Goal: Task Accomplishment & Management: Complete application form

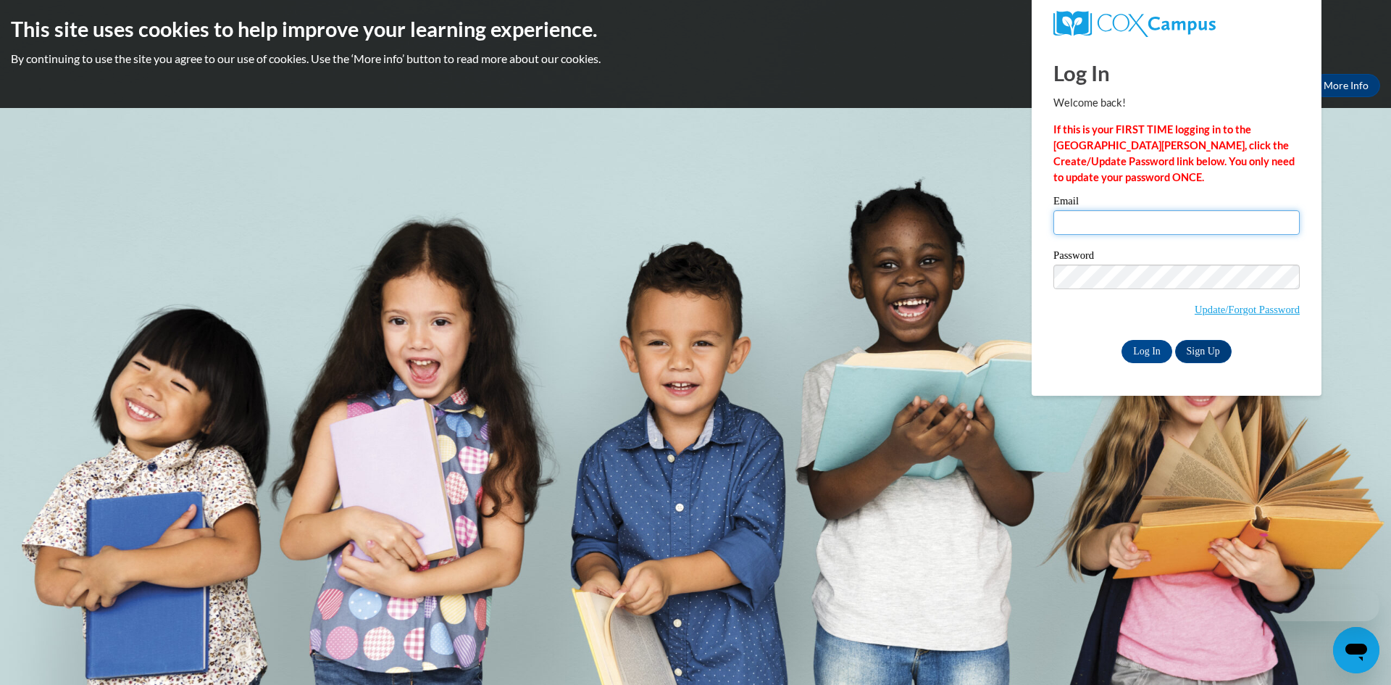
click at [1115, 217] on input "Email" at bounding box center [1177, 222] width 246 height 25
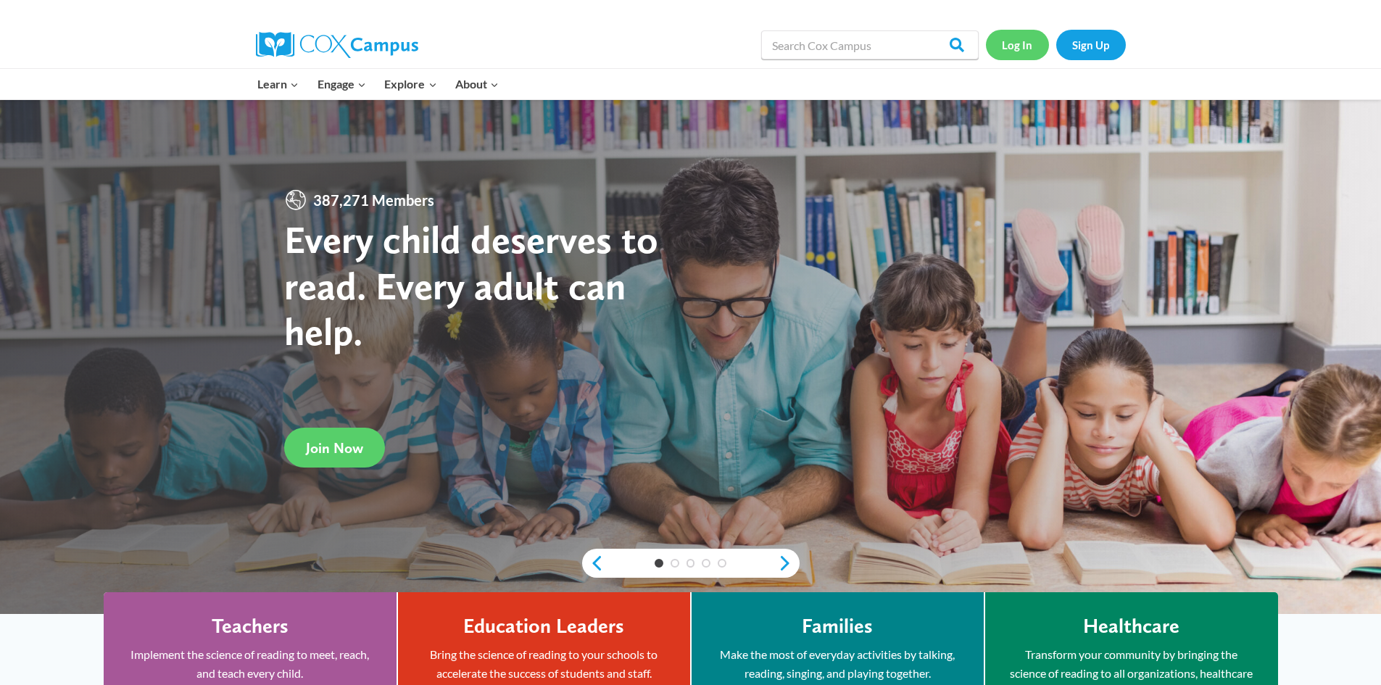
click at [1012, 43] on link "Log In" at bounding box center [1017, 45] width 63 height 30
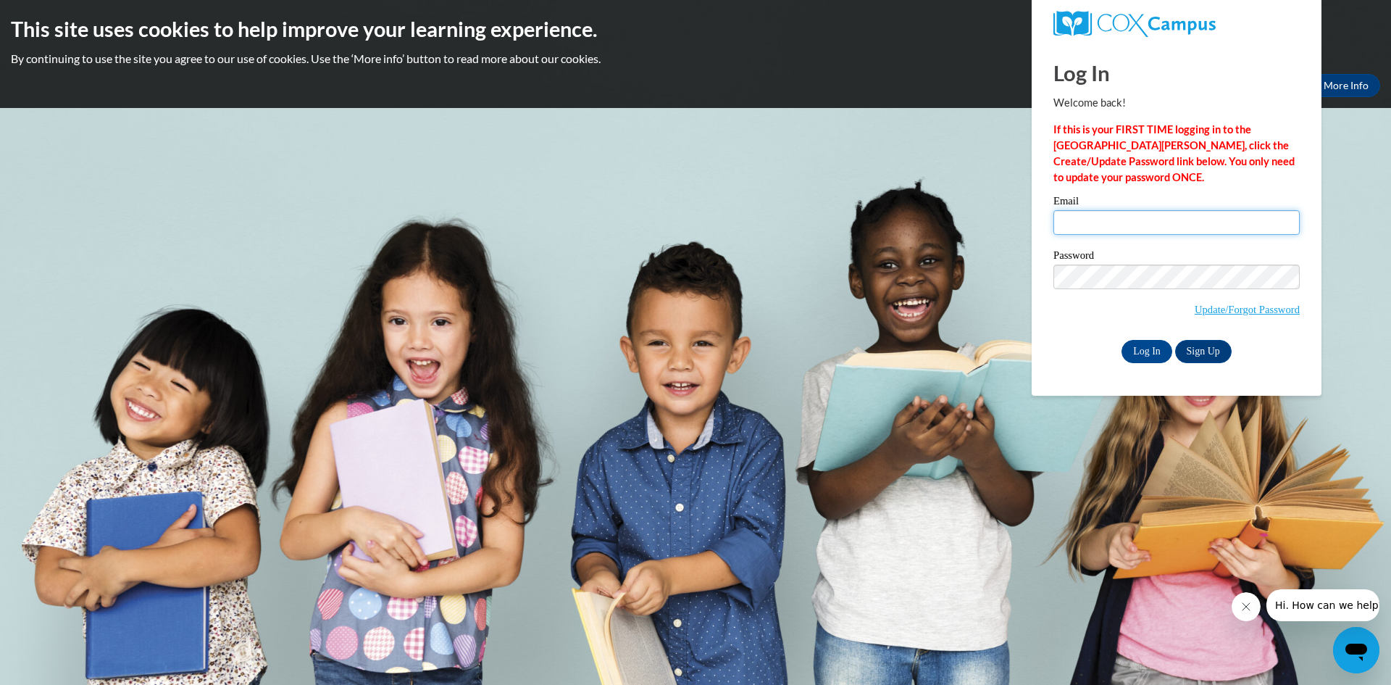
click at [1116, 223] on input "Email" at bounding box center [1177, 222] width 246 height 25
type input "talexander@esng.org"
click at [1153, 351] on input "Log In" at bounding box center [1147, 351] width 51 height 23
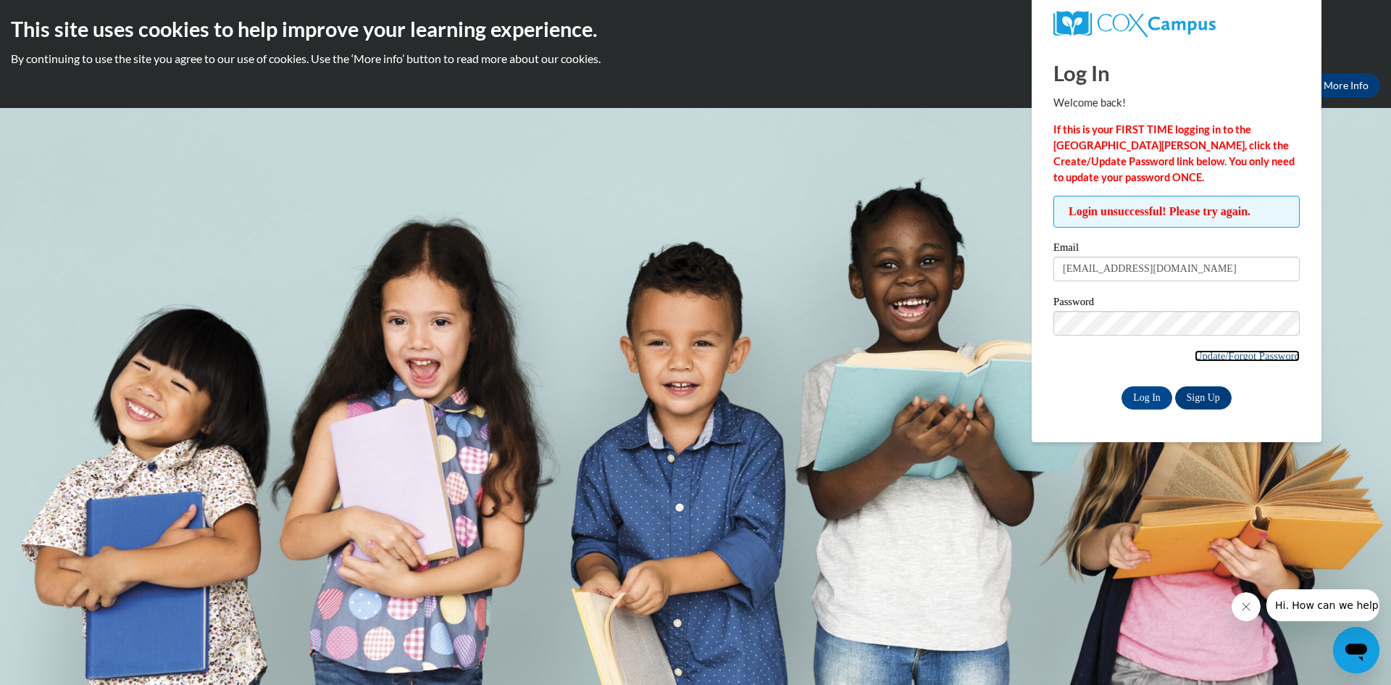
click at [1206, 360] on link "Update/Forgot Password" at bounding box center [1247, 356] width 105 height 12
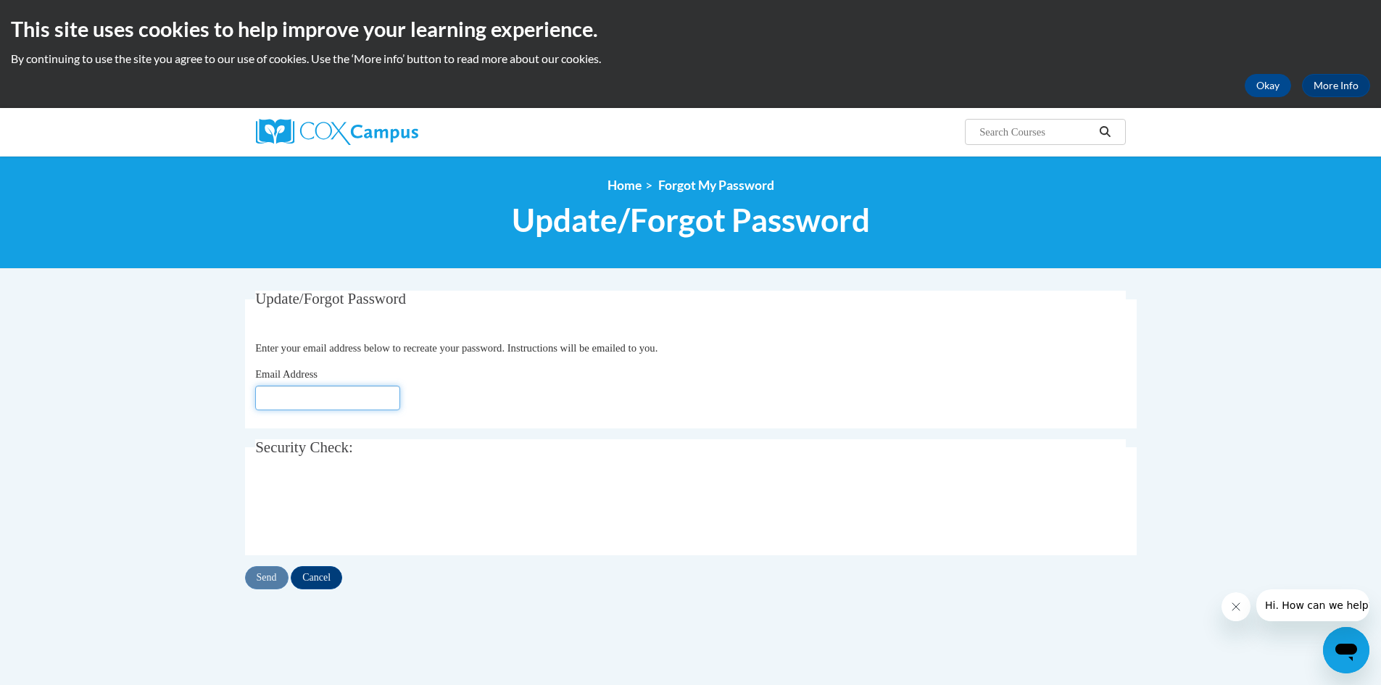
click at [365, 397] on input "Email Address" at bounding box center [327, 398] width 145 height 25
type input "[EMAIL_ADDRESS][DOMAIN_NAME]"
click at [275, 577] on input "Send" at bounding box center [266, 577] width 43 height 23
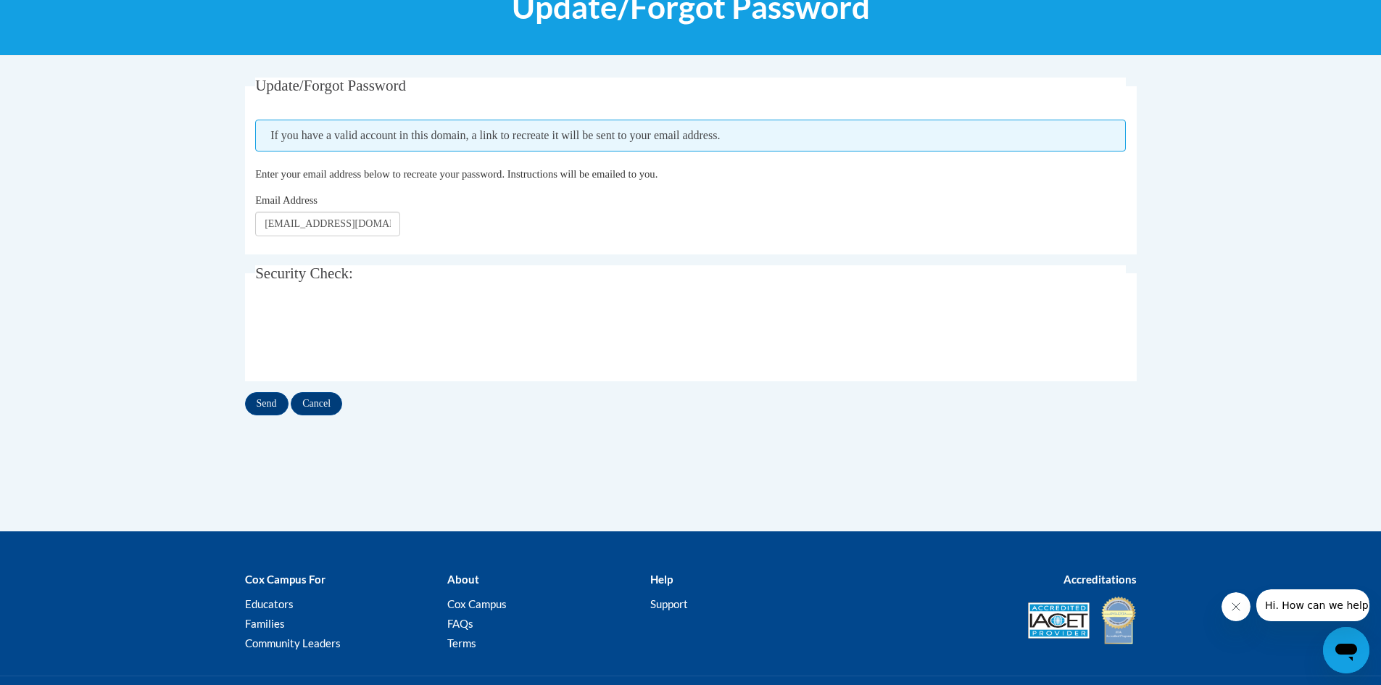
scroll to position [217, 0]
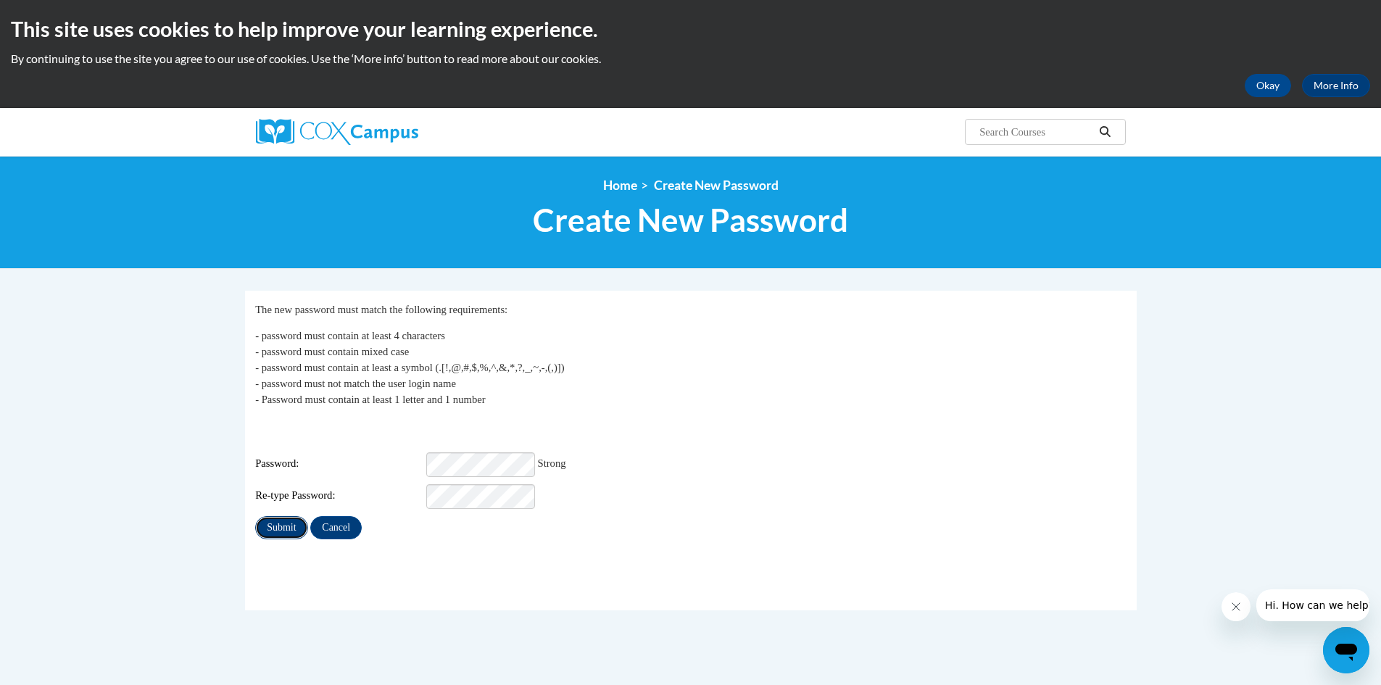
click at [283, 516] on input "Submit" at bounding box center [281, 527] width 52 height 23
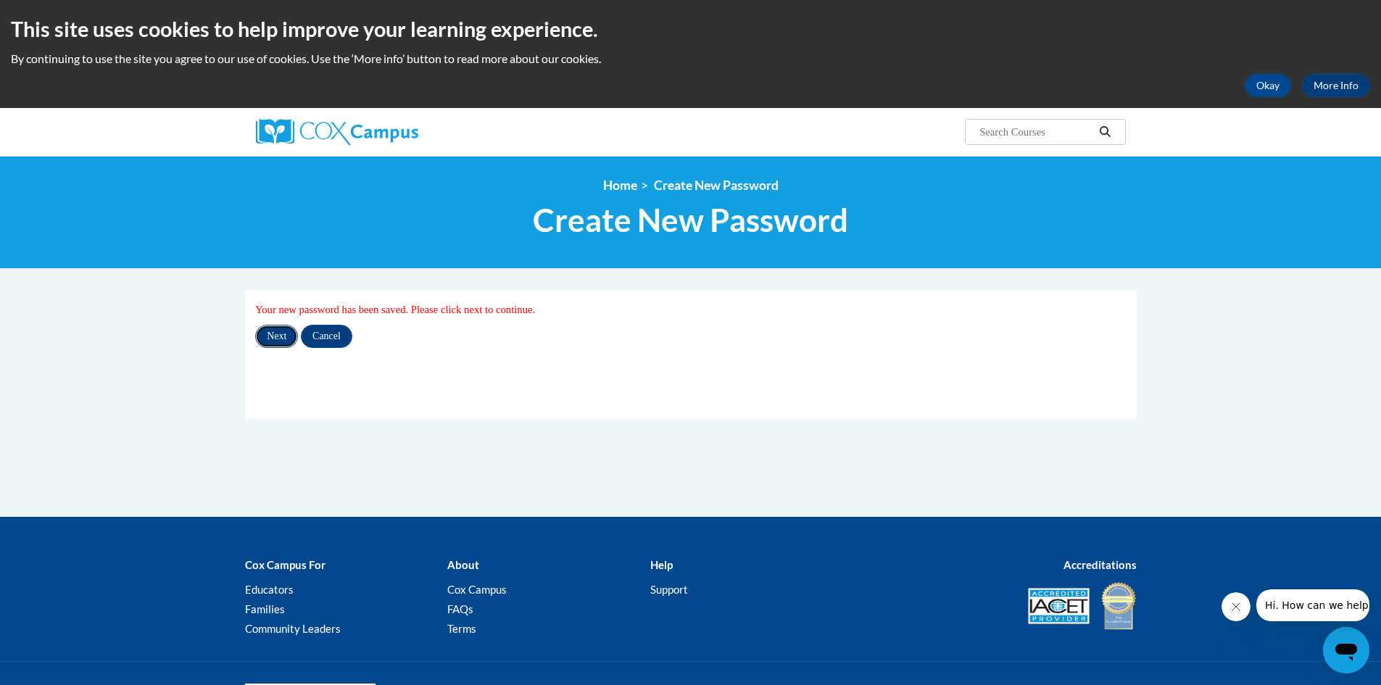
click at [280, 333] on input "Next" at bounding box center [276, 336] width 43 height 23
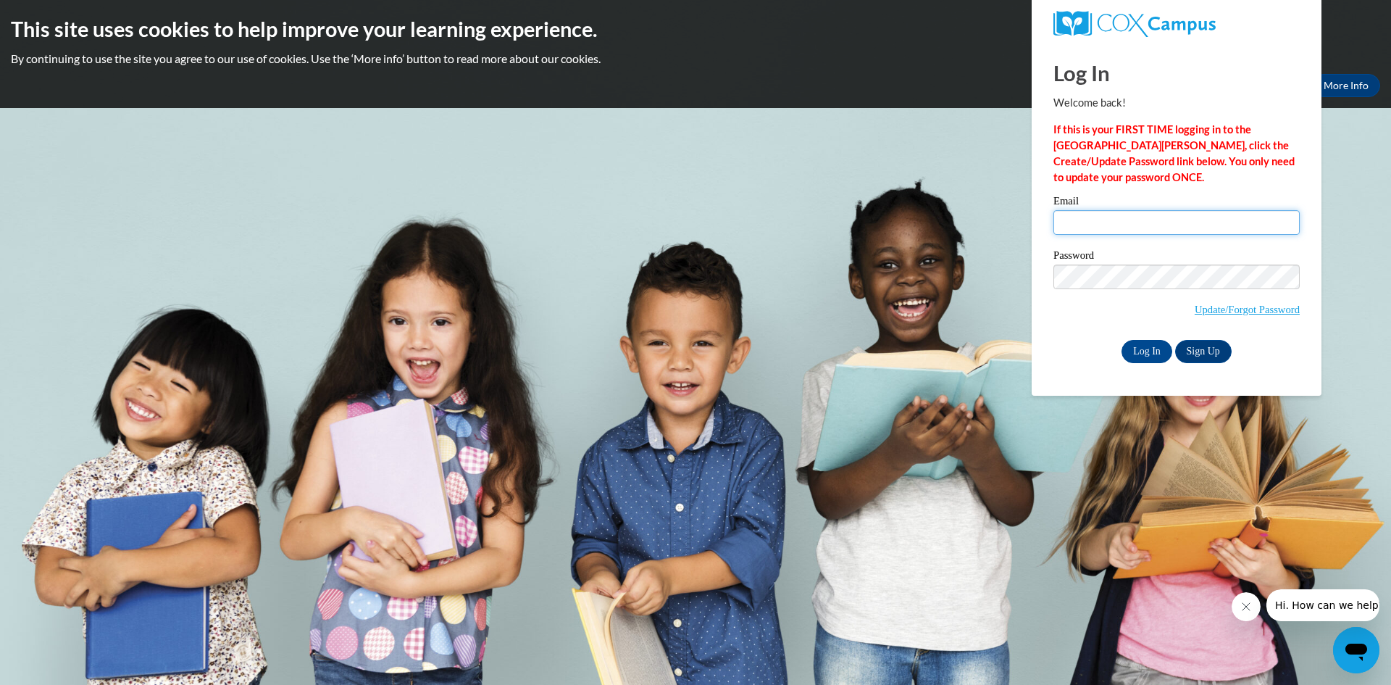
click at [1126, 223] on input "Email" at bounding box center [1177, 222] width 246 height 25
type input "[EMAIL_ADDRESS][DOMAIN_NAME]"
click at [1144, 345] on input "Log In" at bounding box center [1147, 351] width 51 height 23
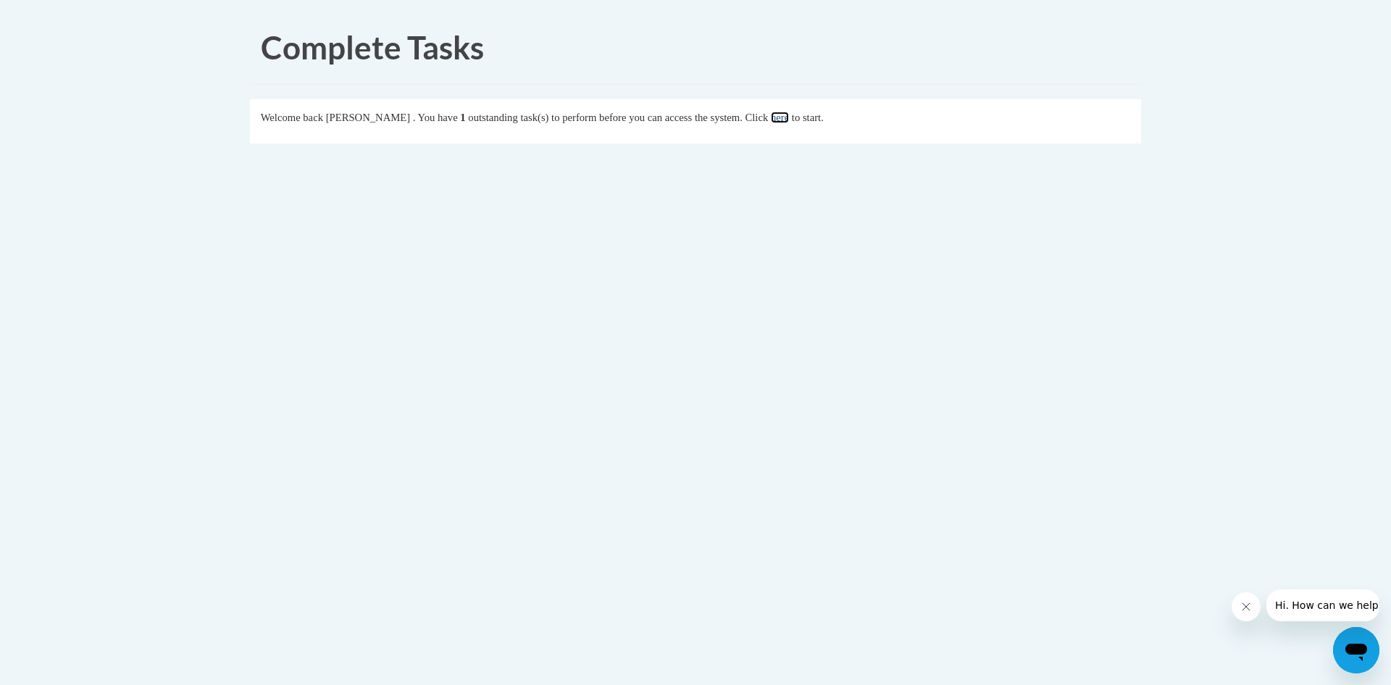
click at [789, 123] on link "here" at bounding box center [780, 118] width 18 height 12
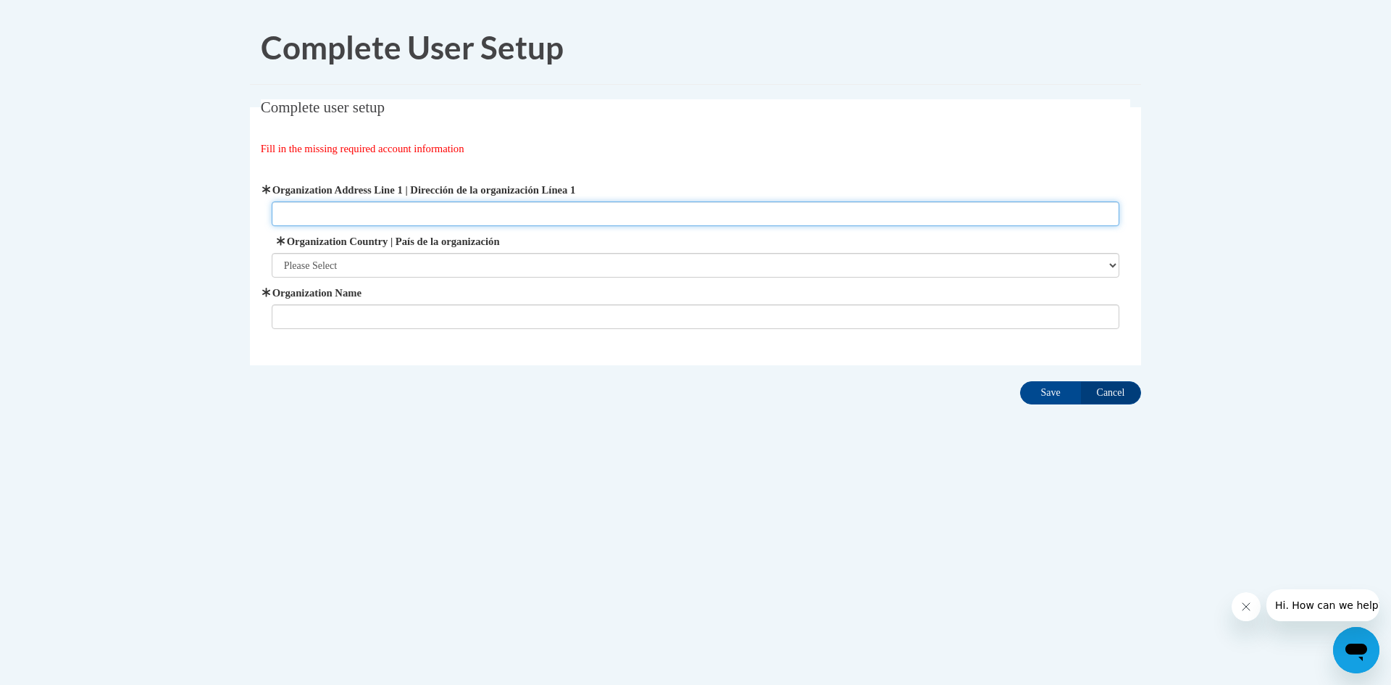
click at [364, 209] on input "Organization Address Line 1 | Dirección de la organización Línea 1" at bounding box center [696, 213] width 849 height 25
type input "1"
type input "1757 Melrose Drive"
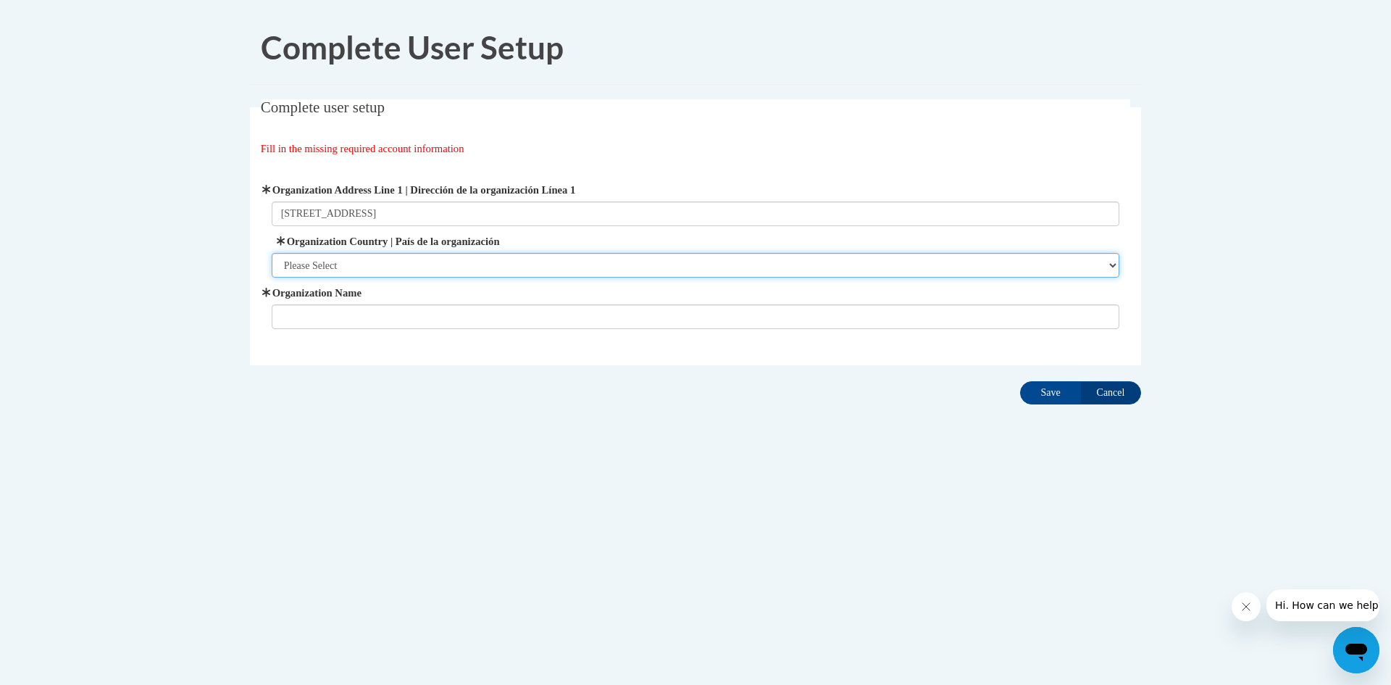
click at [362, 261] on select "Please Select United States | Estados Unidos Outside of the United States | Fue…" at bounding box center [696, 265] width 849 height 25
select select "ad49bcad-a171-4b2e-b99c-48b446064914"
click at [272, 253] on select "Please Select United States | Estados Unidos Outside of the United States | Fue…" at bounding box center [696, 265] width 849 height 25
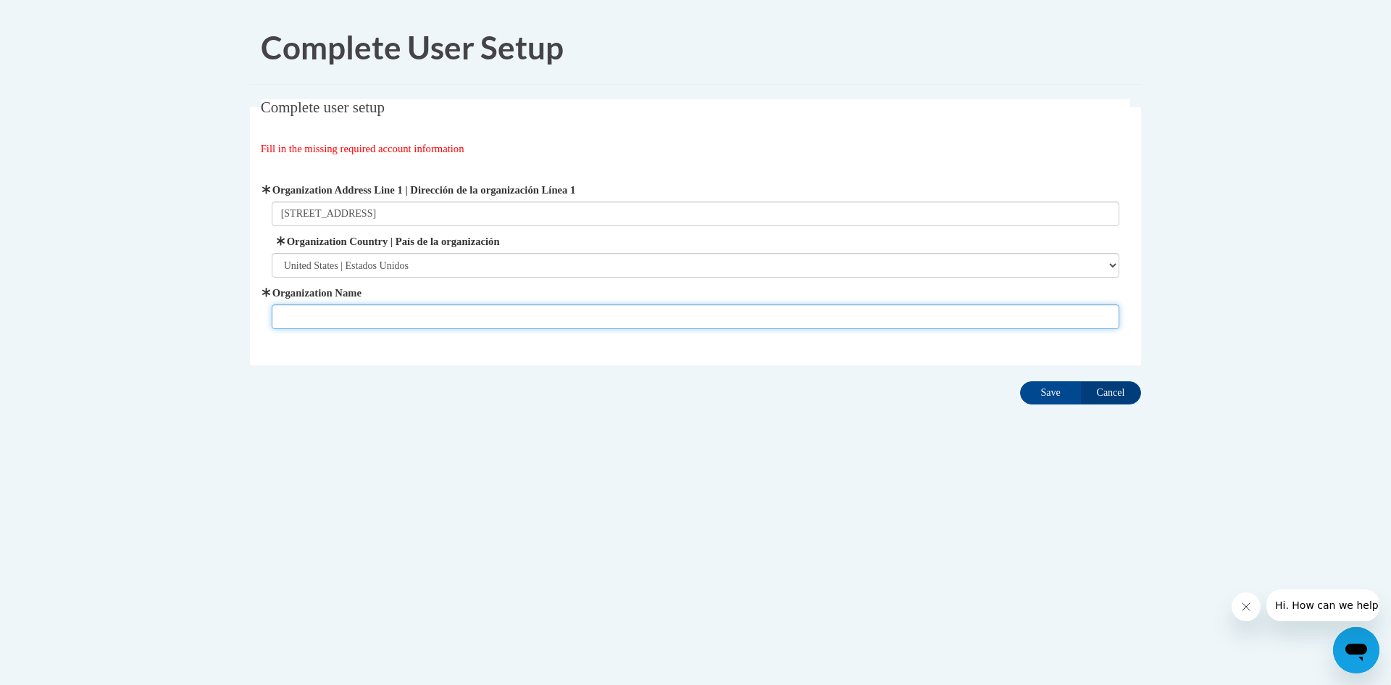
click at [320, 323] on input "Organization Name" at bounding box center [696, 316] width 849 height 25
click at [309, 317] on input "EasterSeals" at bounding box center [696, 316] width 849 height 25
click at [350, 320] on input "Easter Seals" at bounding box center [696, 316] width 849 height 25
type input "Easter Seals North Ga"
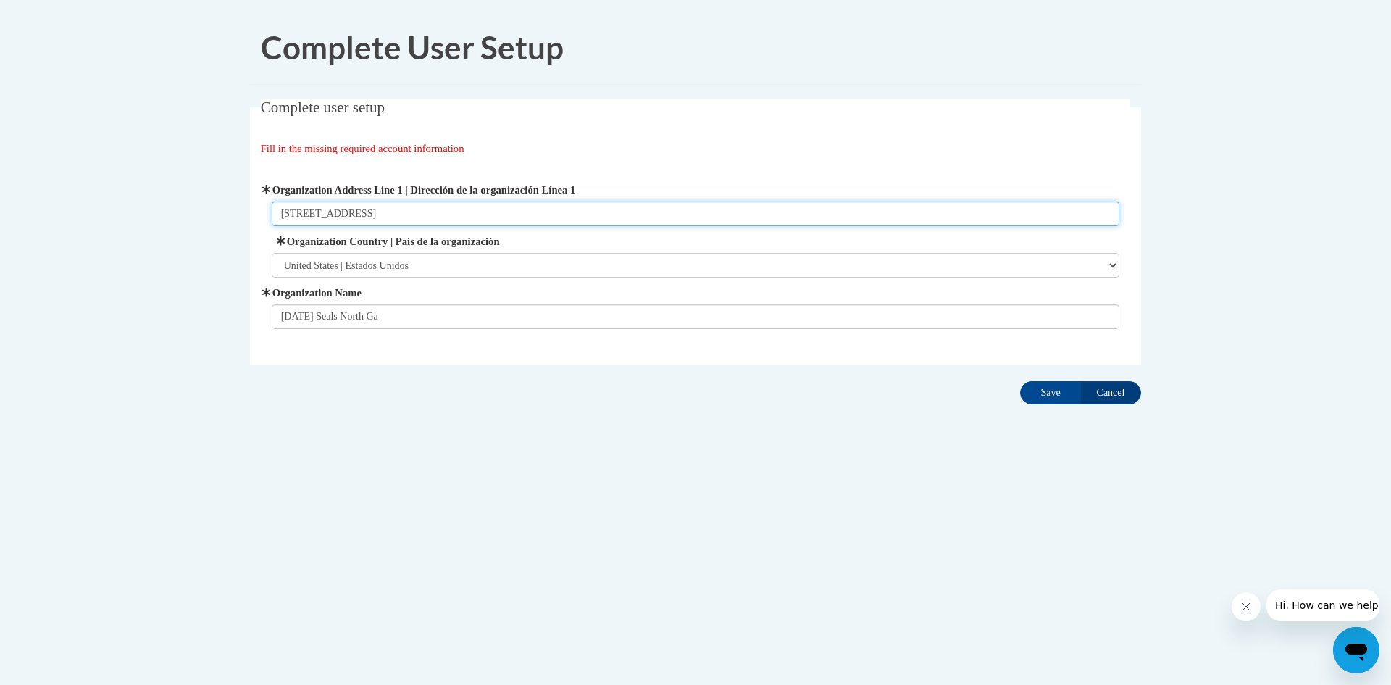
click at [377, 207] on input "1757 Melrose Drive" at bounding box center [696, 213] width 849 height 25
type input "1"
type input "815 Park N Blvd, Clarkston Ga 30021"
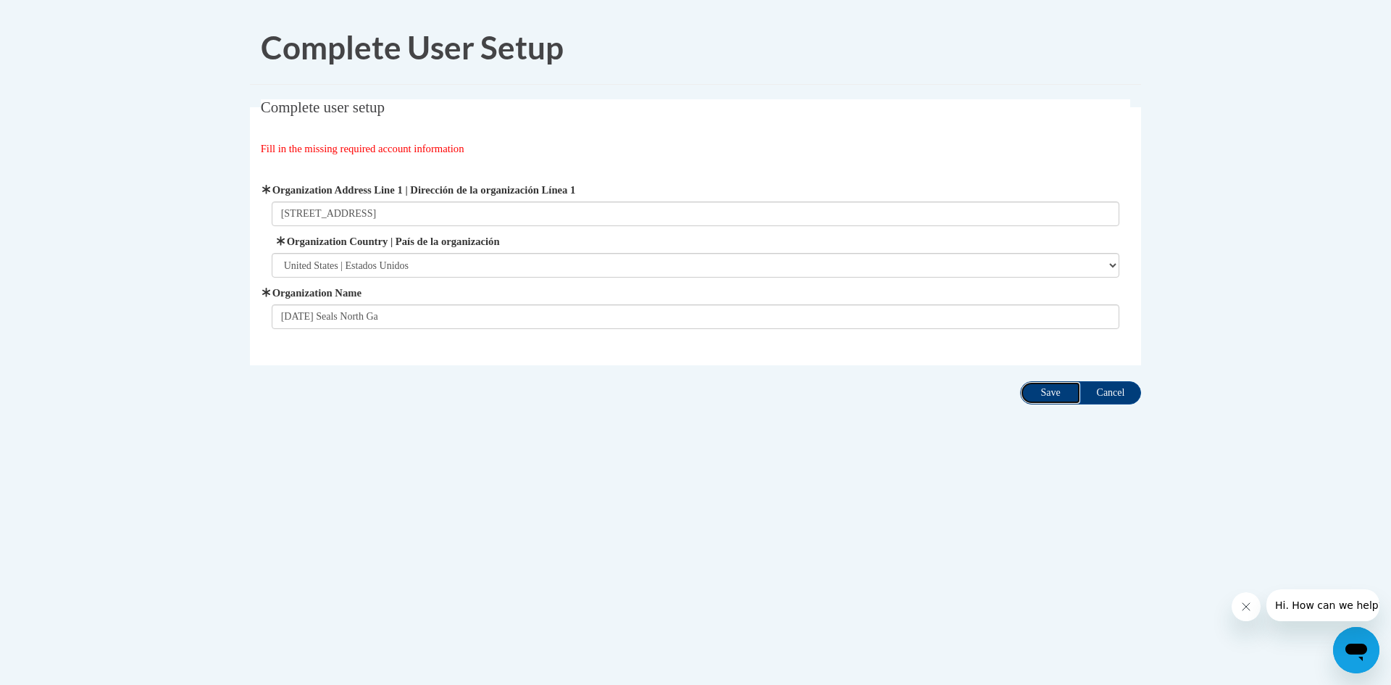
click at [1044, 390] on input "Save" at bounding box center [1050, 392] width 61 height 23
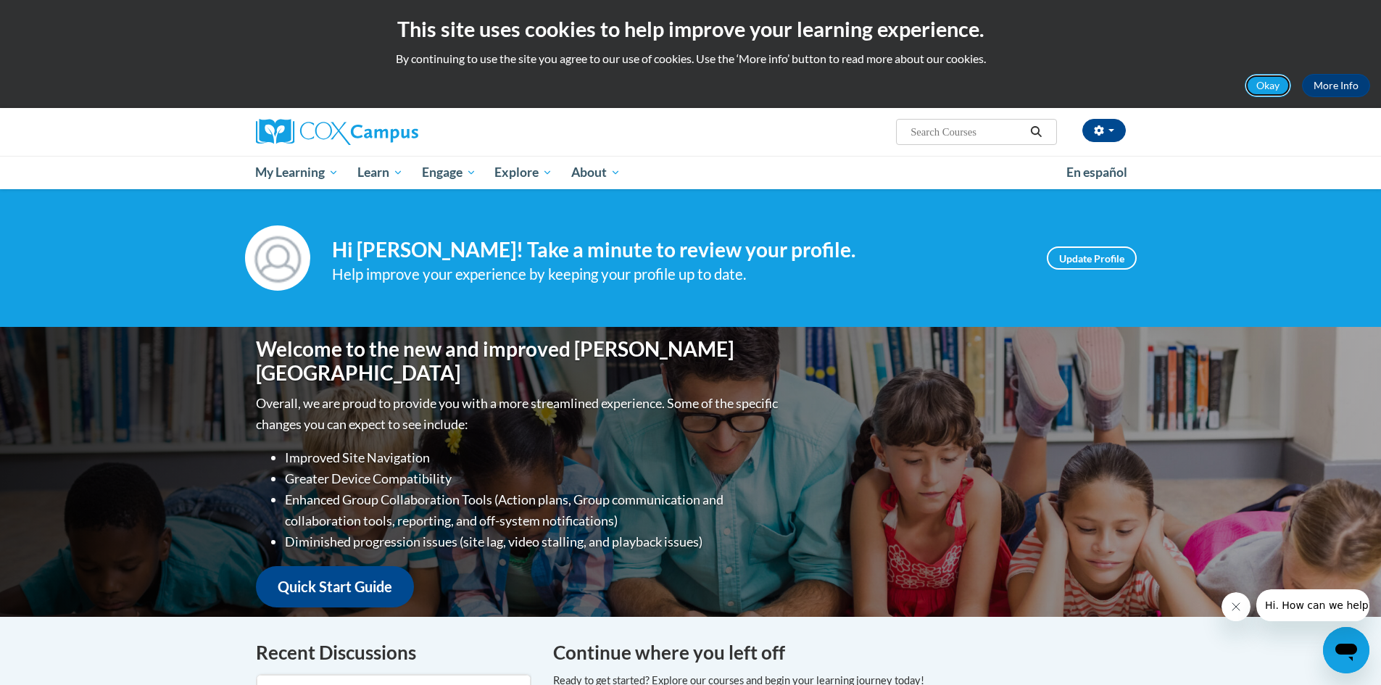
click at [1254, 85] on button "Okay" at bounding box center [1267, 85] width 46 height 23
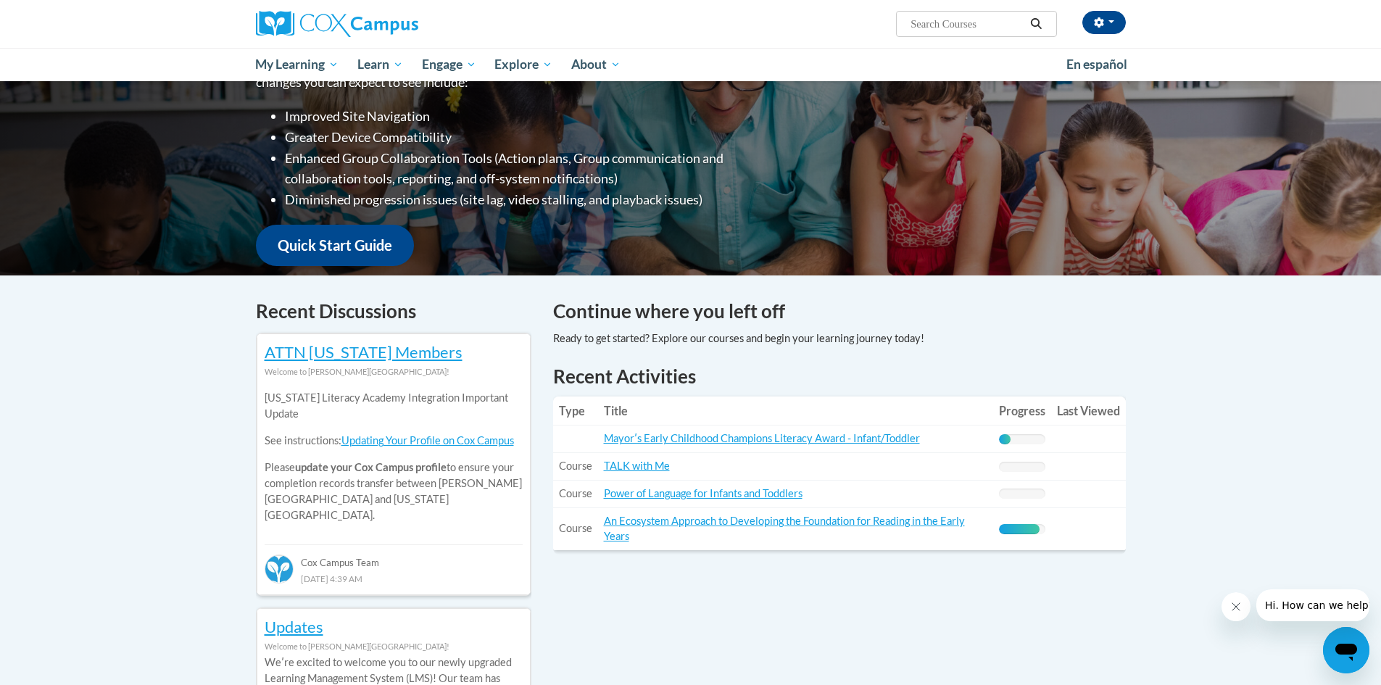
scroll to position [290, 0]
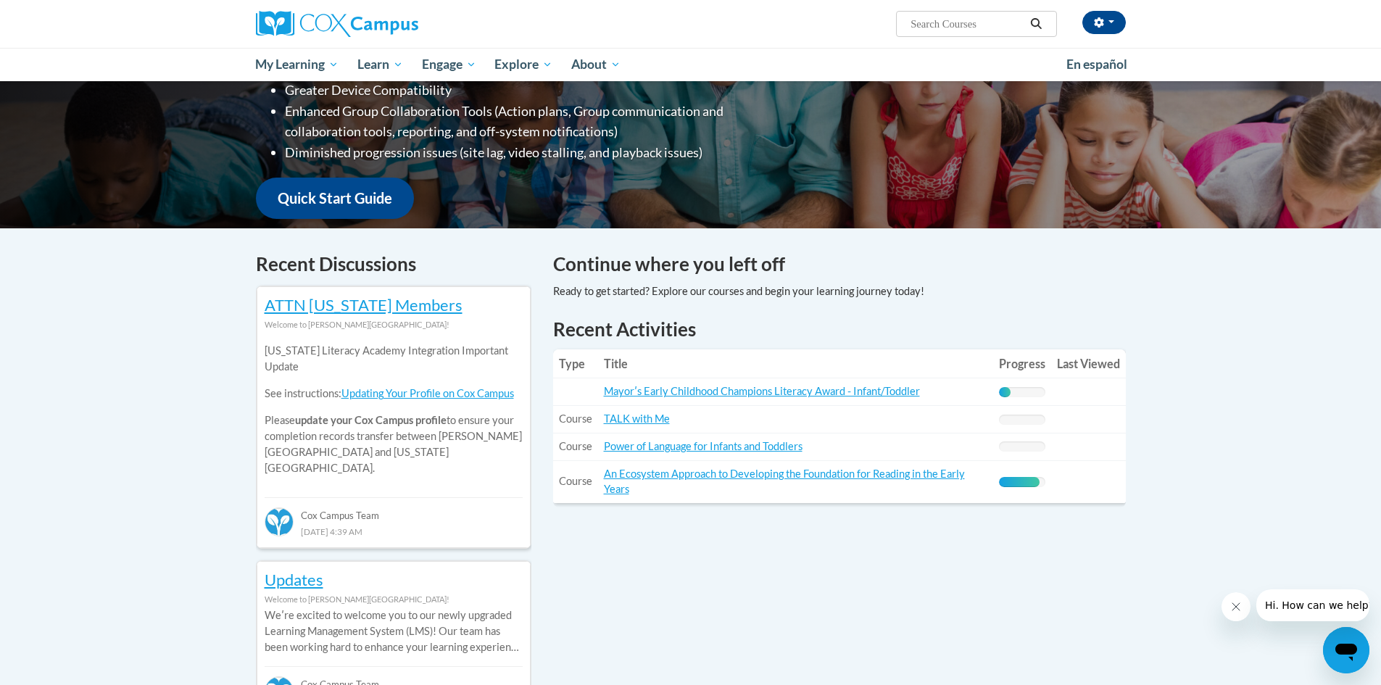
scroll to position [290, 0]
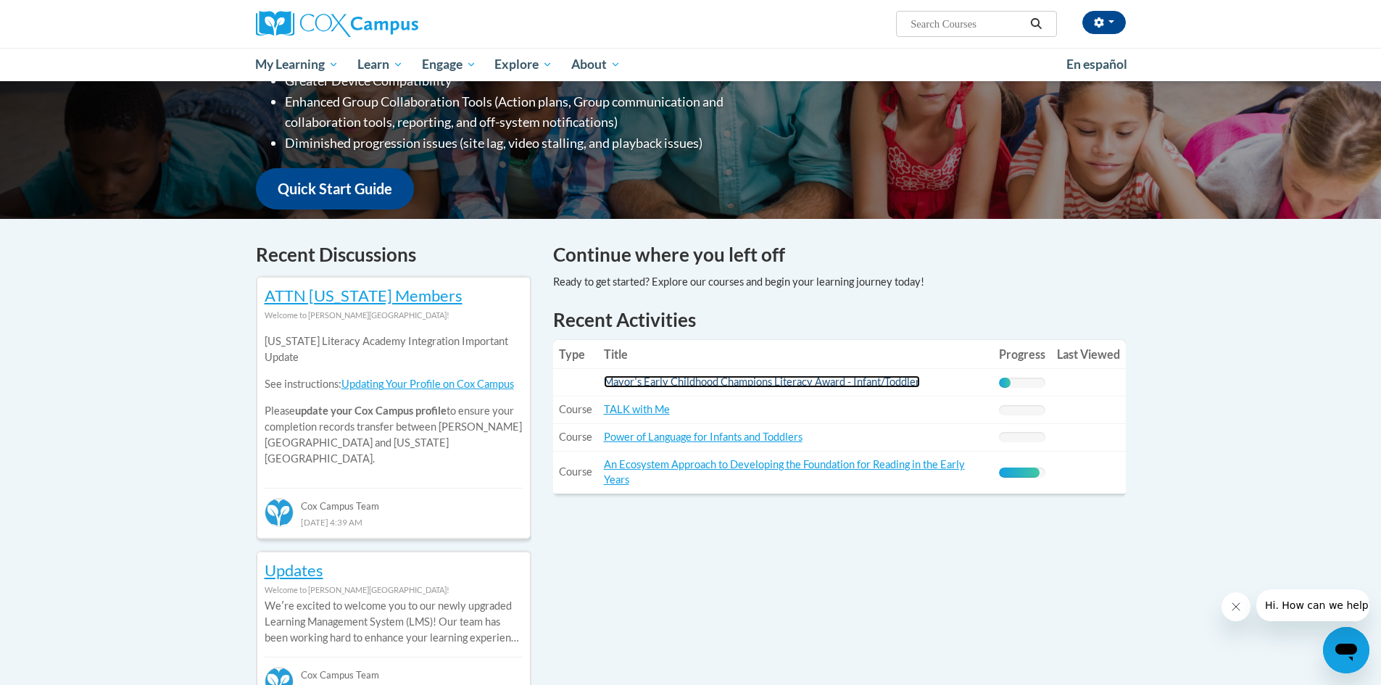
click at [756, 385] on link "Mayorʹs Early Childhood Champions Literacy Award - Infant/Toddler" at bounding box center [762, 381] width 316 height 12
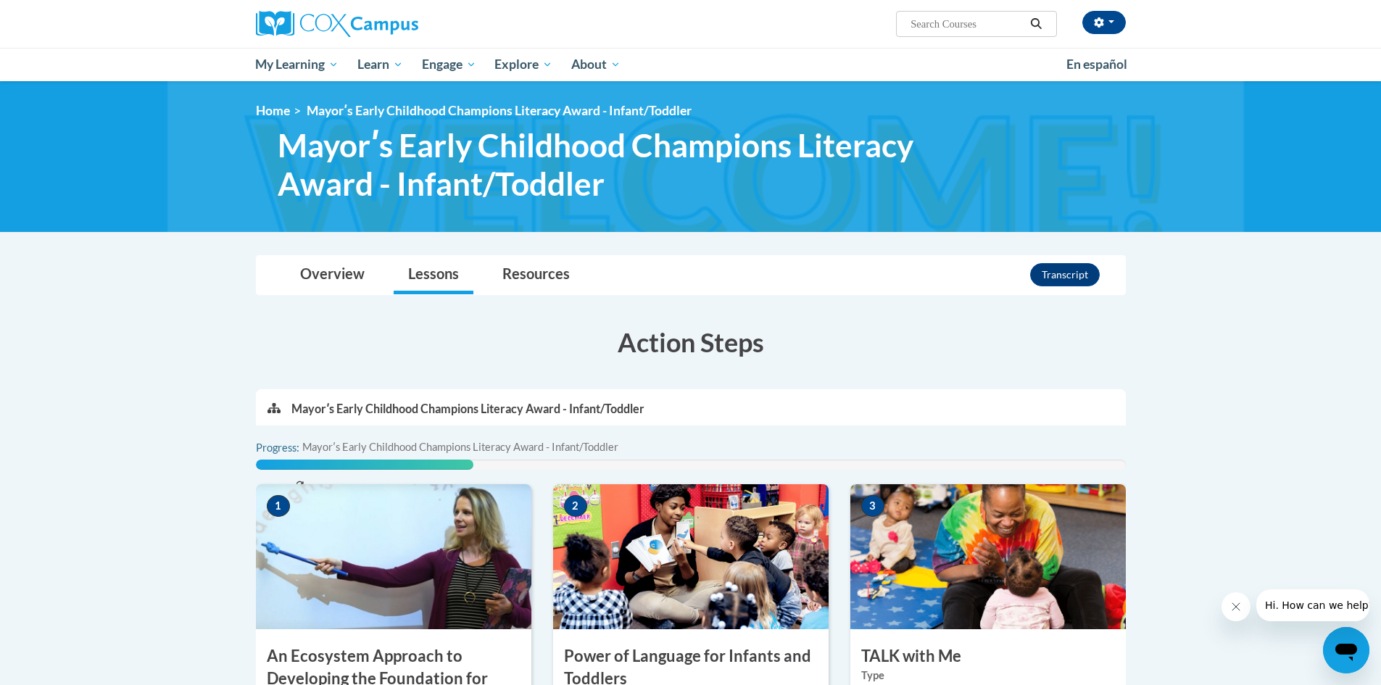
scroll to position [217, 0]
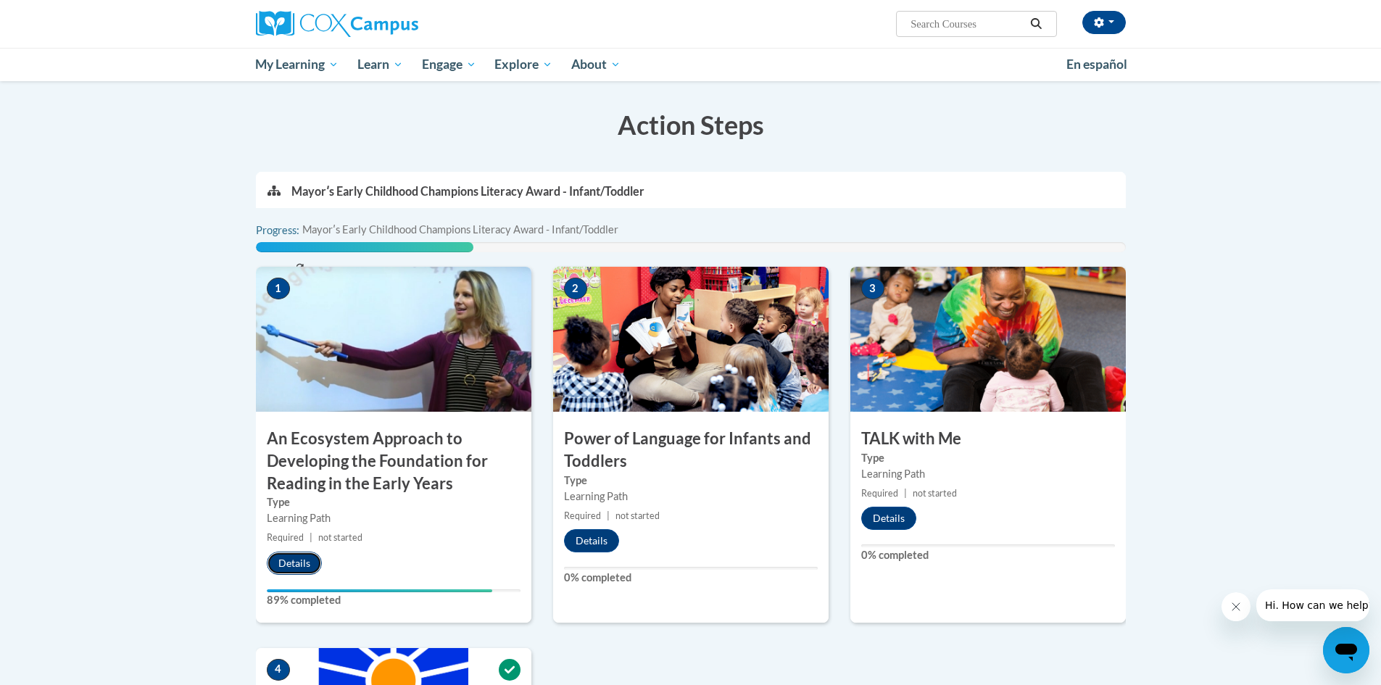
click at [302, 567] on button "Details" at bounding box center [294, 562] width 55 height 23
click at [327, 349] on img at bounding box center [393, 339] width 275 height 145
click at [285, 478] on h3 "An Ecosystem Approach to Developing the Foundation for Reading in the Early Yea…" at bounding box center [393, 461] width 275 height 67
click at [280, 292] on span "1" at bounding box center [278, 289] width 23 height 22
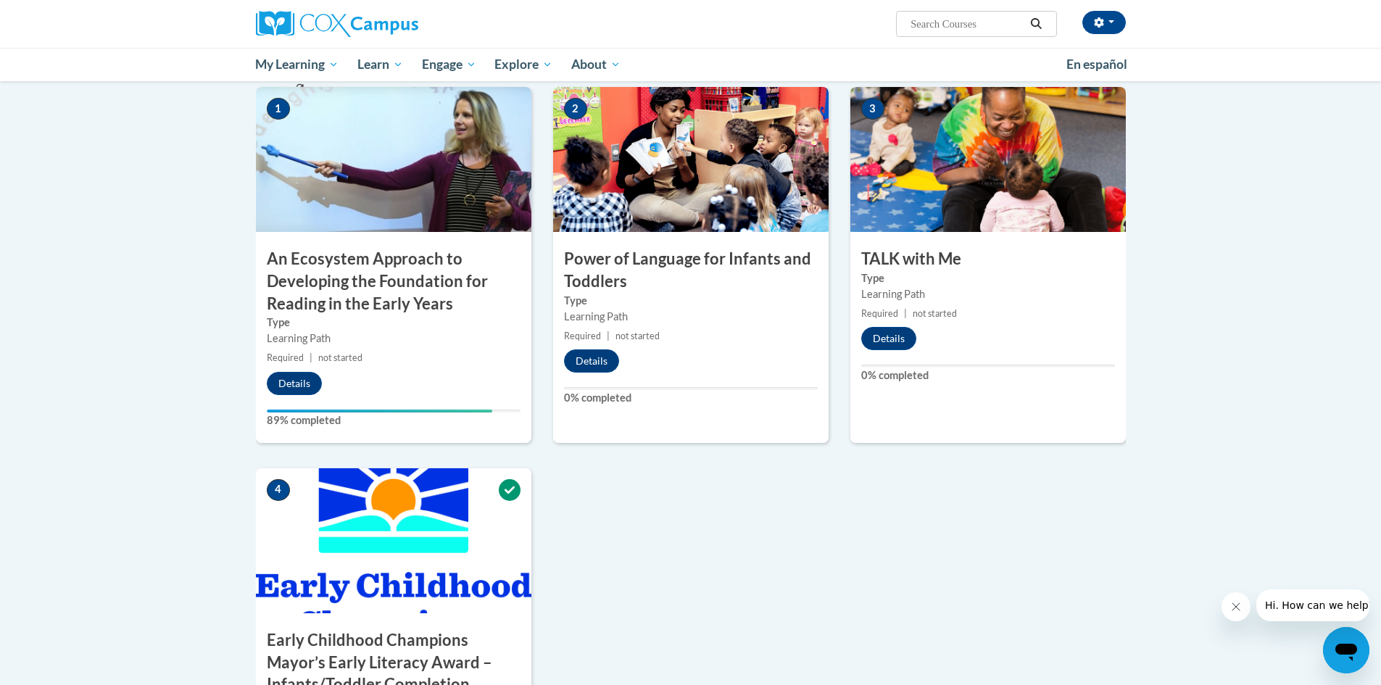
scroll to position [435, 0]
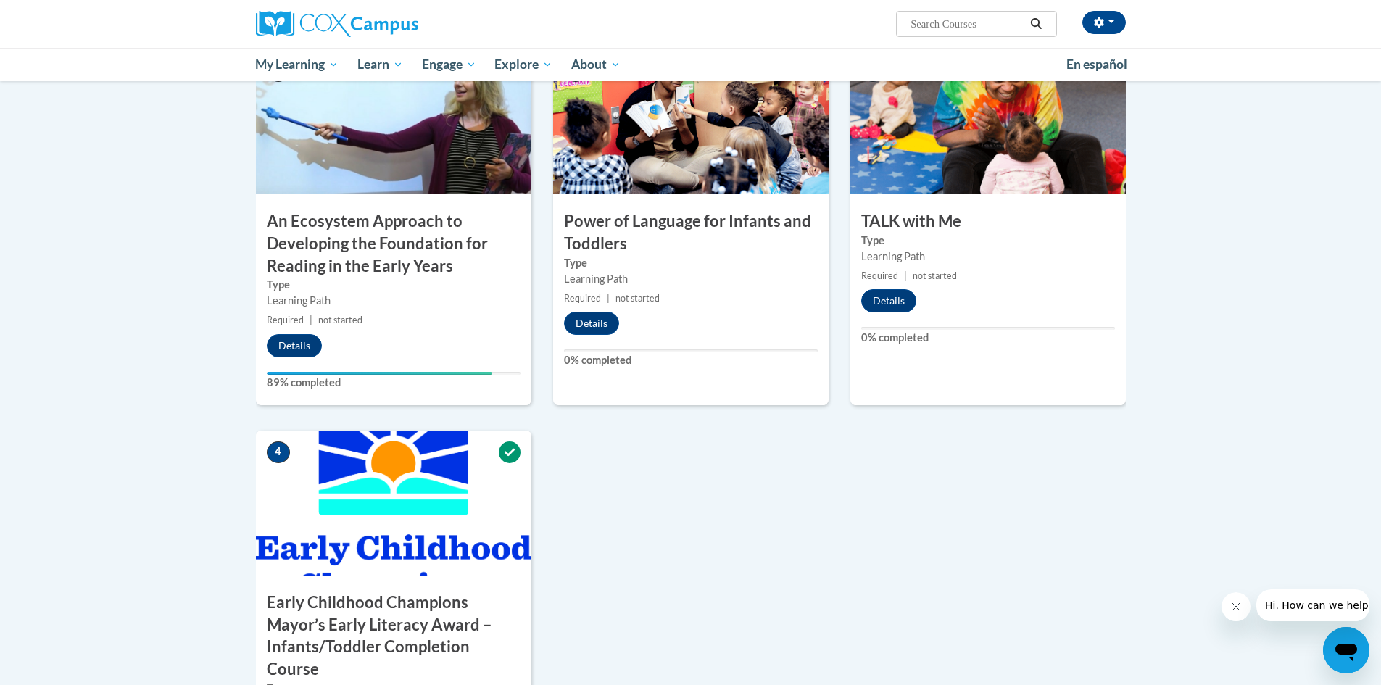
click at [462, 373] on div "Your progress" at bounding box center [380, 373] width 226 height 3
click at [355, 292] on label "Type" at bounding box center [394, 285] width 254 height 16
click at [362, 237] on h3 "An Ecosystem Approach to Developing the Foundation for Reading in the Early Yea…" at bounding box center [393, 243] width 275 height 67
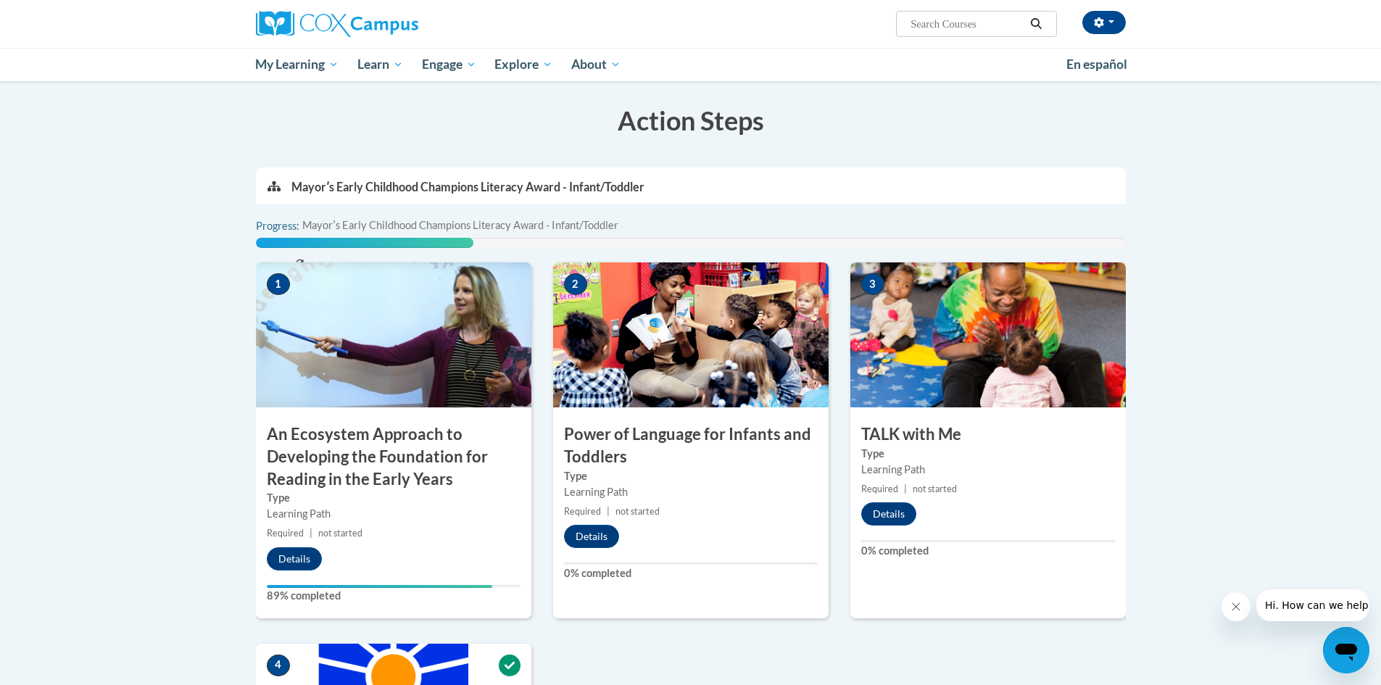
scroll to position [217, 0]
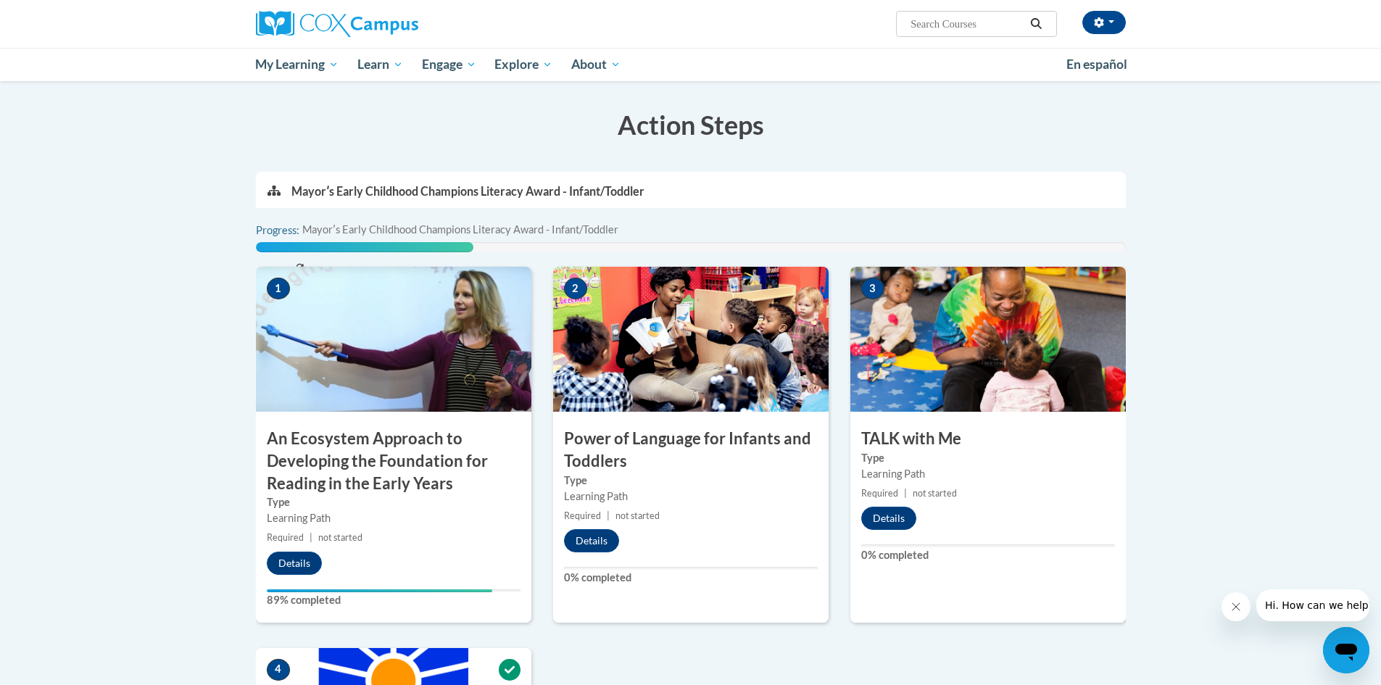
click at [280, 284] on span "1" at bounding box center [278, 289] width 23 height 22
click at [302, 562] on button "Details" at bounding box center [294, 562] width 55 height 23
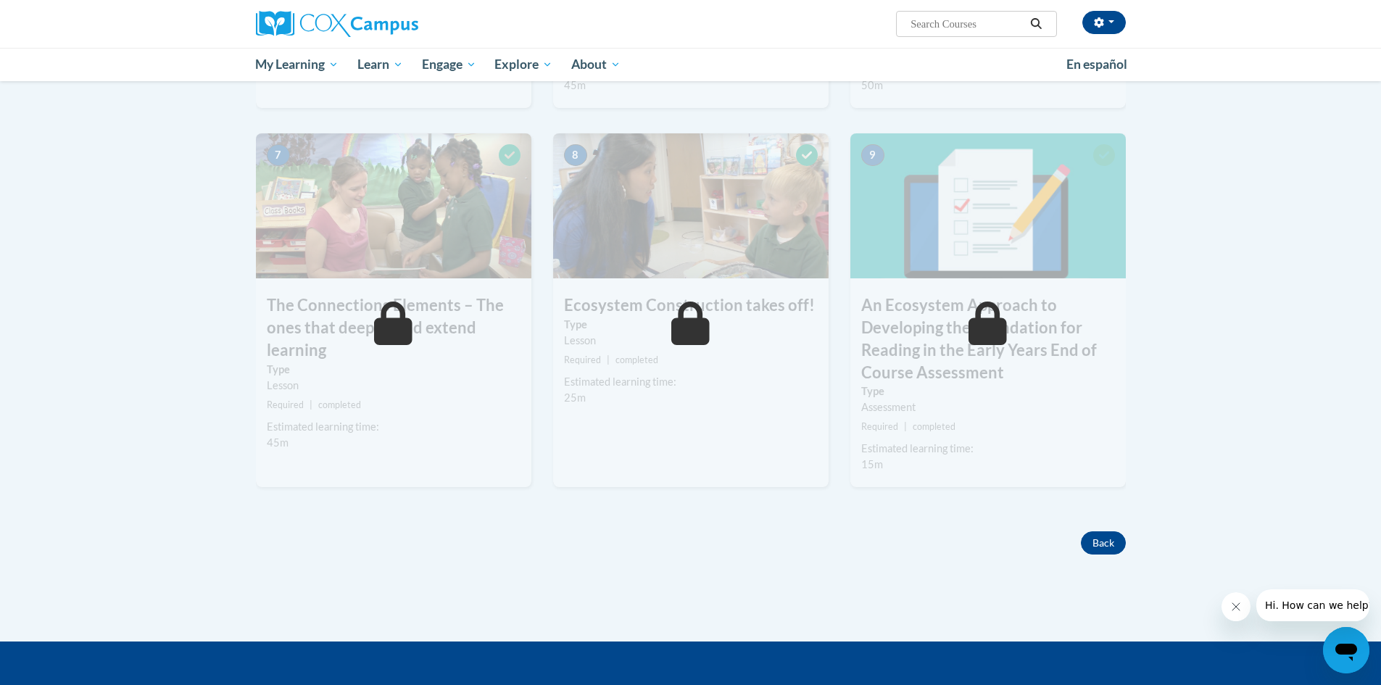
scroll to position [1011, 0]
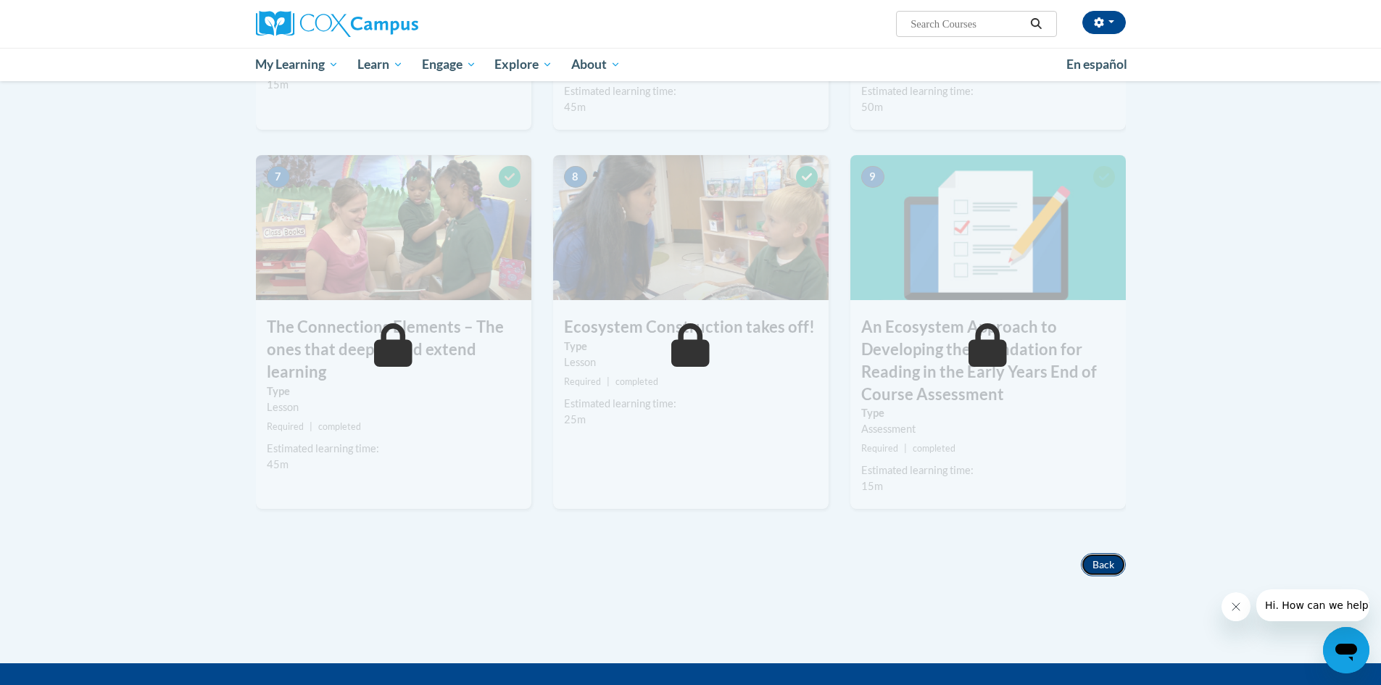
click at [1096, 568] on button "Back" at bounding box center [1103, 564] width 45 height 23
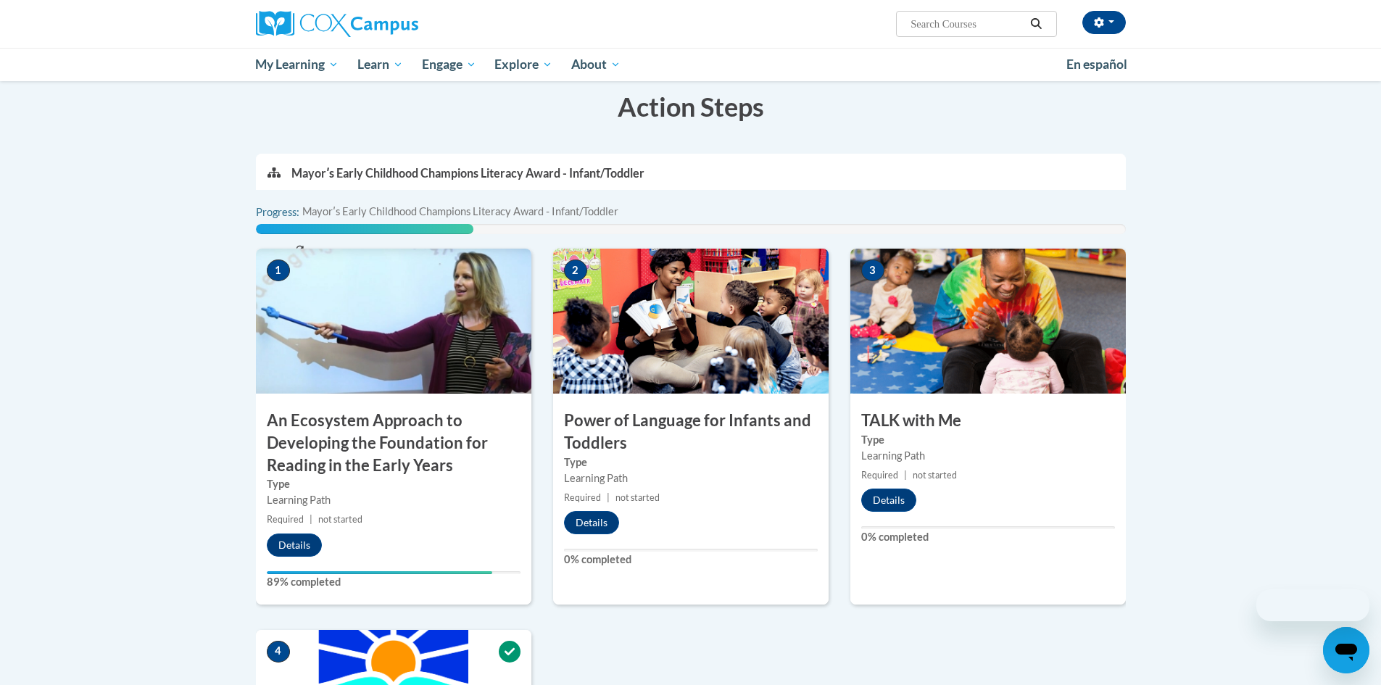
scroll to position [362, 0]
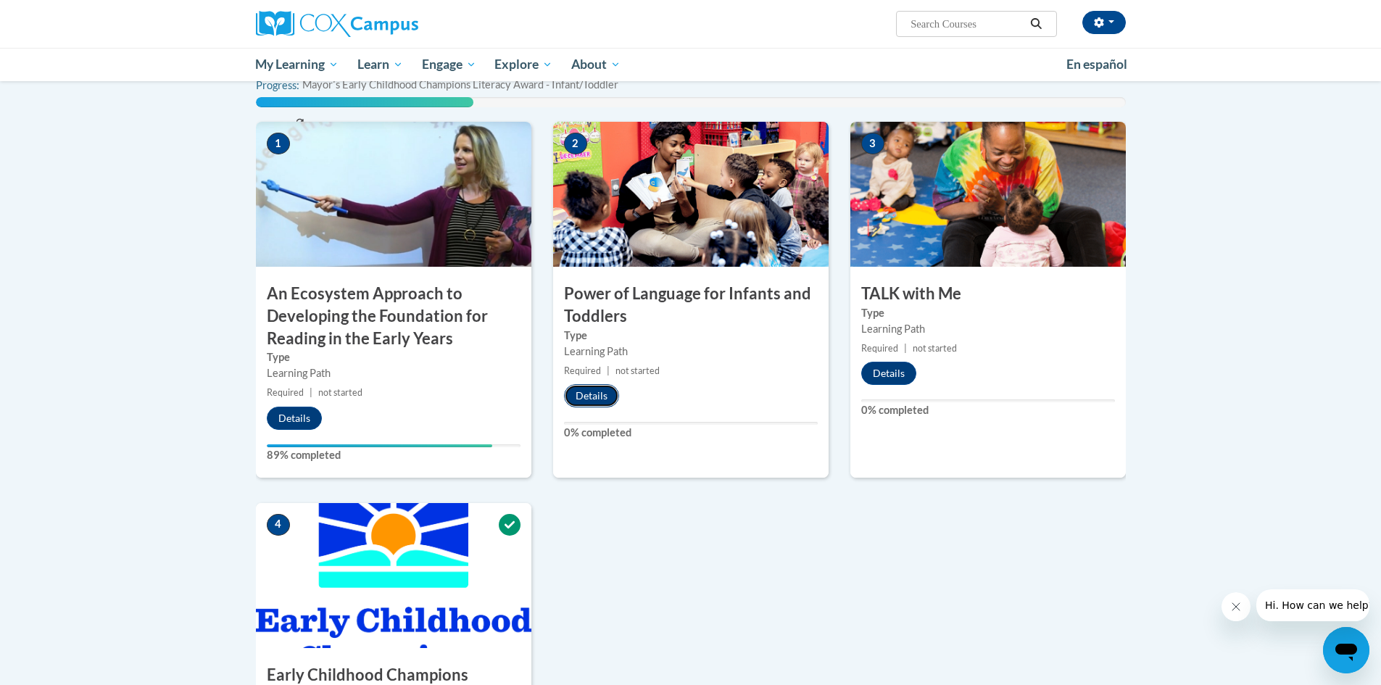
click at [588, 388] on button "Details" at bounding box center [591, 395] width 55 height 23
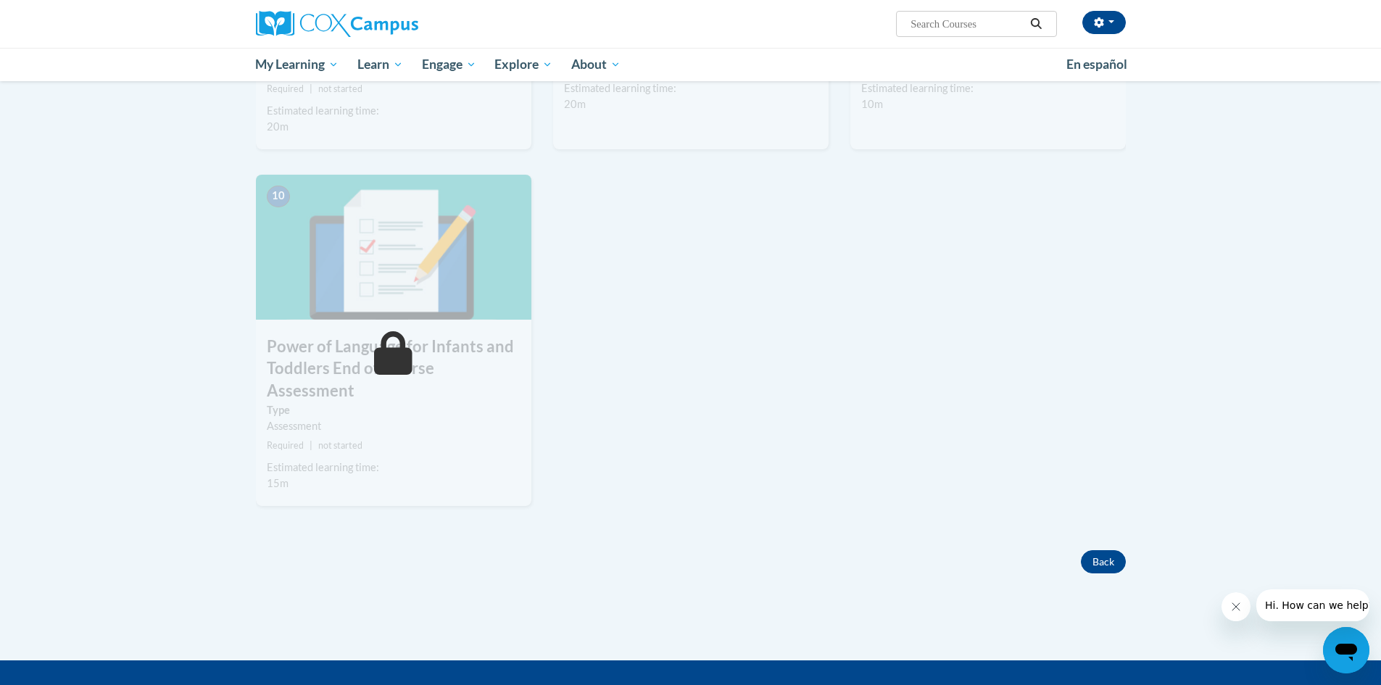
scroll to position [1424, 0]
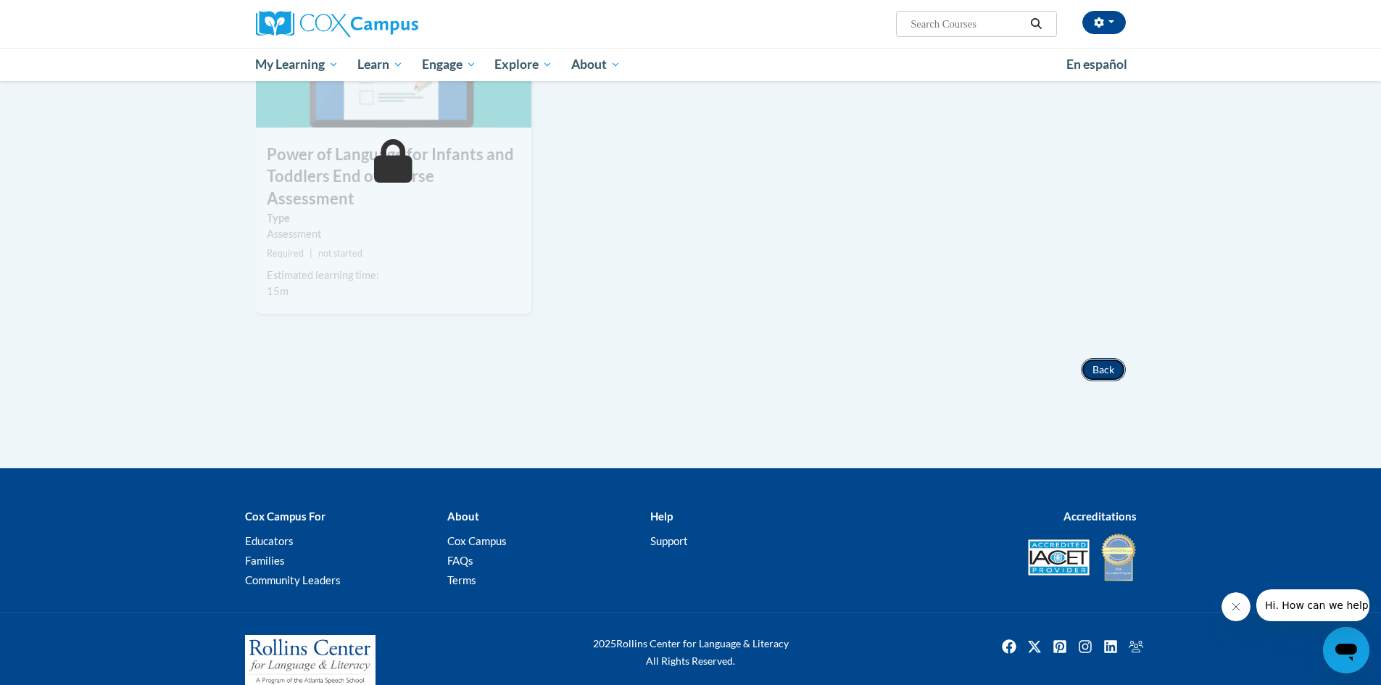
click at [1096, 358] on button "Back" at bounding box center [1103, 369] width 45 height 23
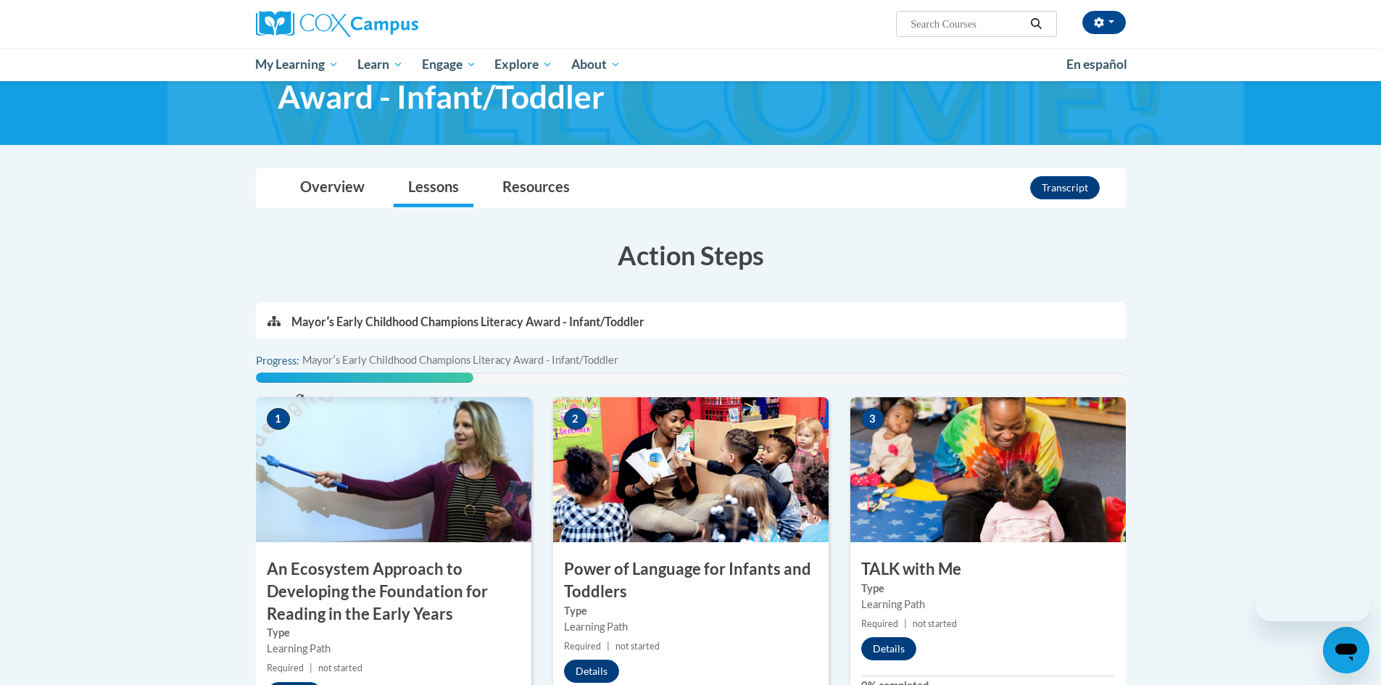
scroll to position [362, 0]
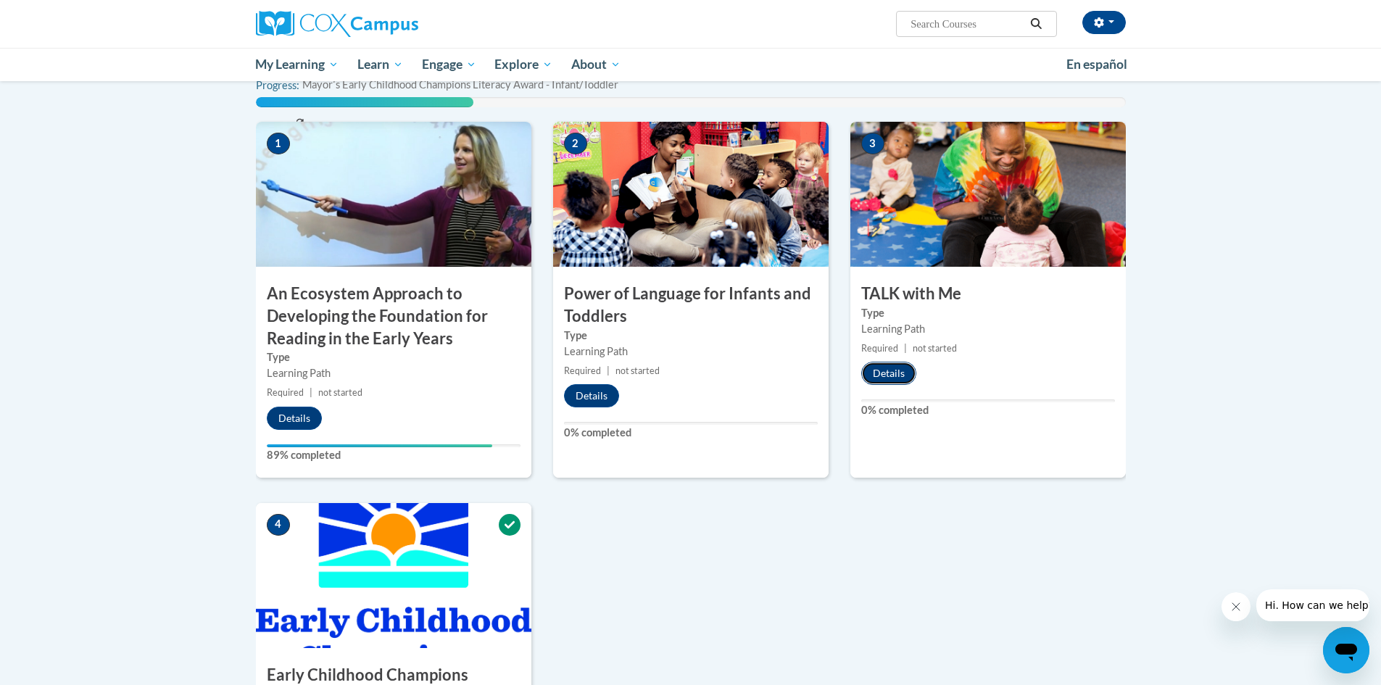
click at [881, 376] on button "Details" at bounding box center [888, 373] width 55 height 23
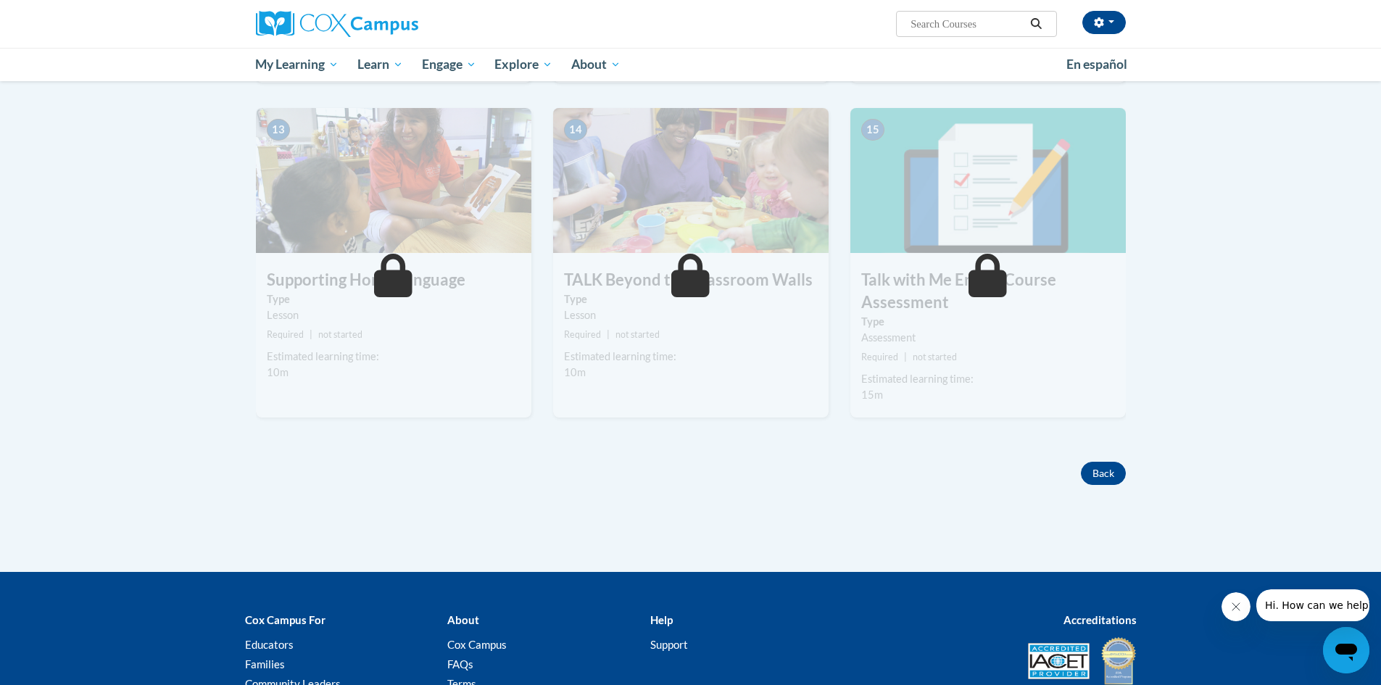
scroll to position [1758, 0]
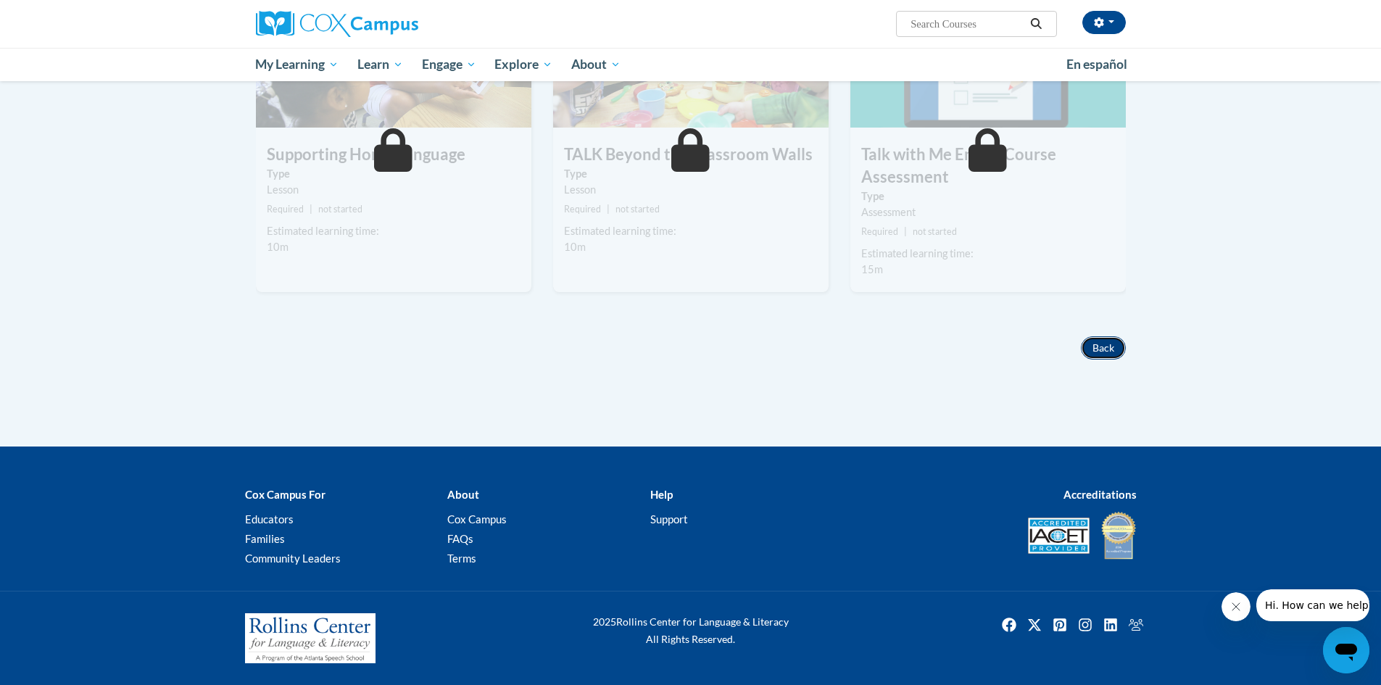
click at [1096, 349] on button "Back" at bounding box center [1103, 347] width 45 height 23
